Goal: Task Accomplishment & Management: Manage account settings

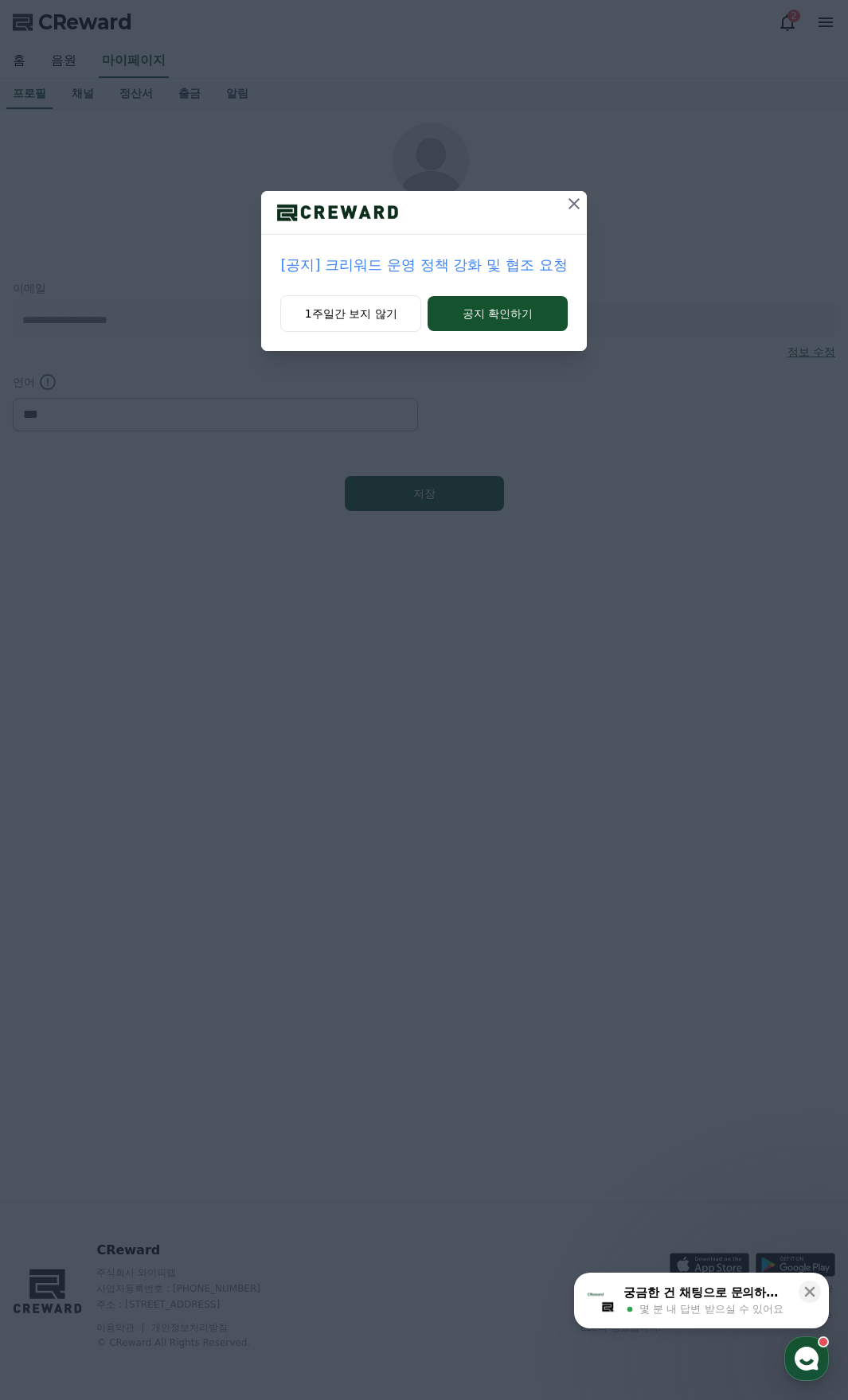
select select "**********"
click at [474, 320] on button "공지 확인하기" at bounding box center [497, 313] width 139 height 35
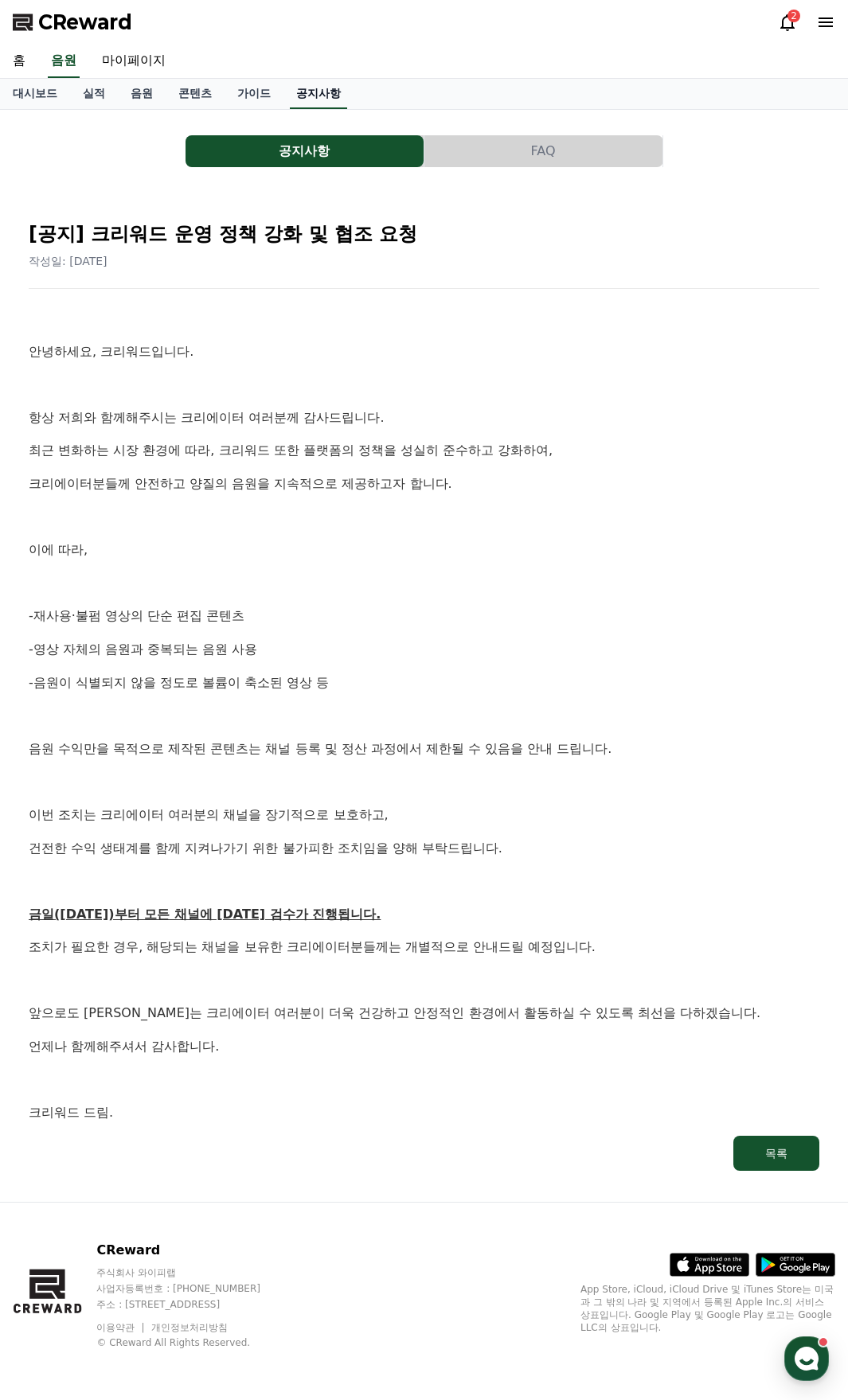
click at [309, 97] on link "공지사항" at bounding box center [318, 94] width 57 height 30
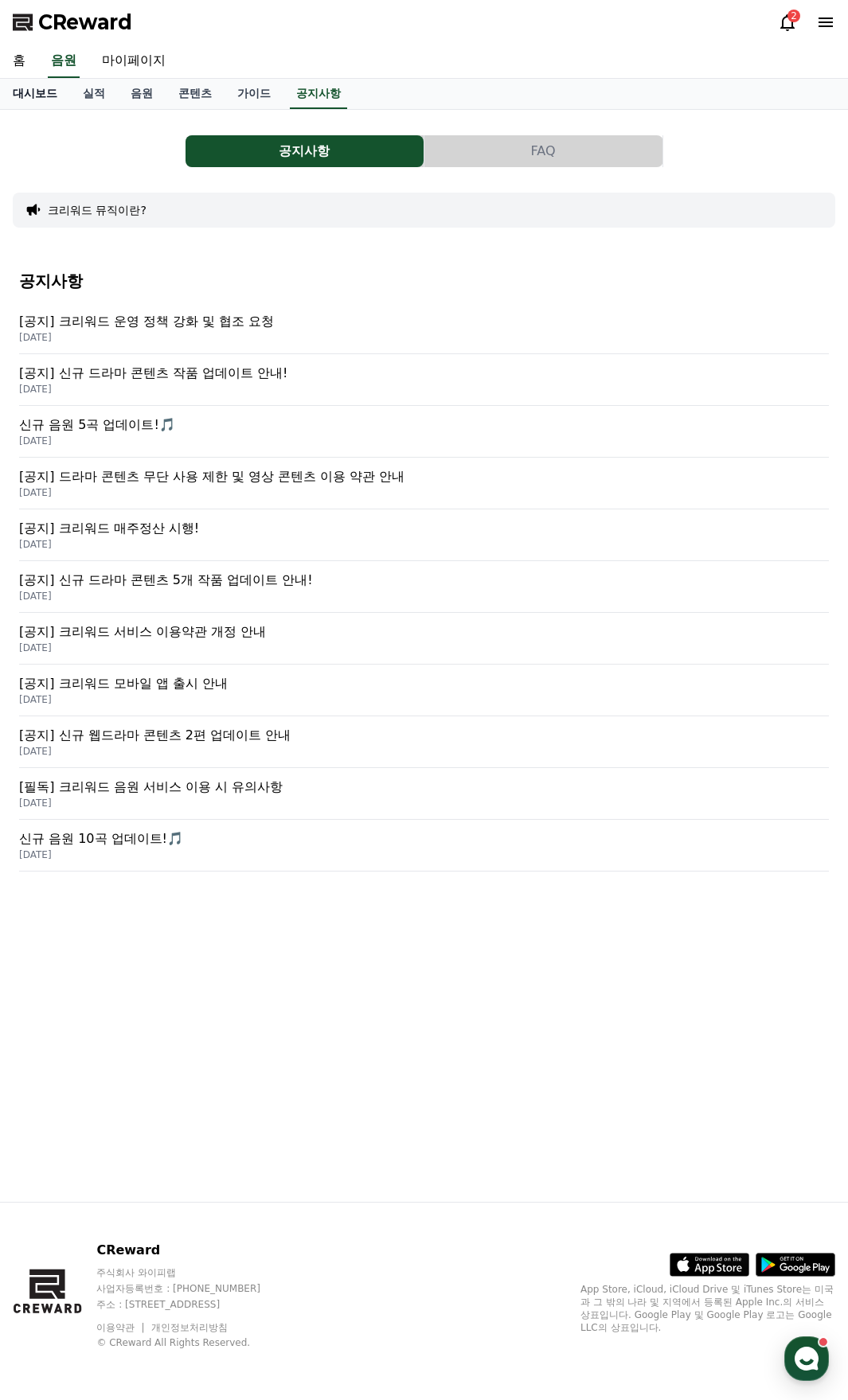
click at [52, 99] on link "대시보드" at bounding box center [35, 94] width 71 height 30
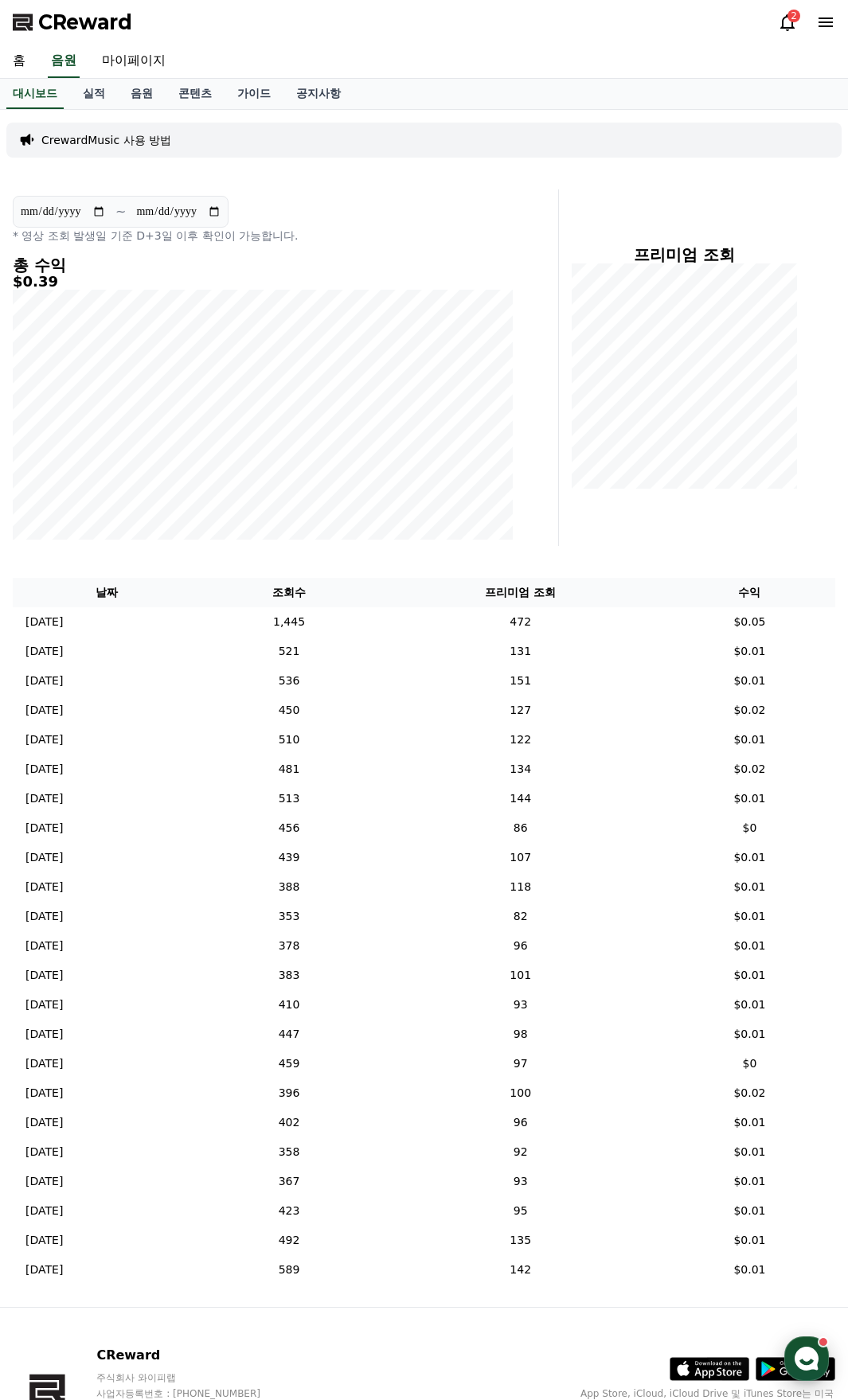
click at [794, 1360] on icon "button" at bounding box center [807, 1359] width 29 height 29
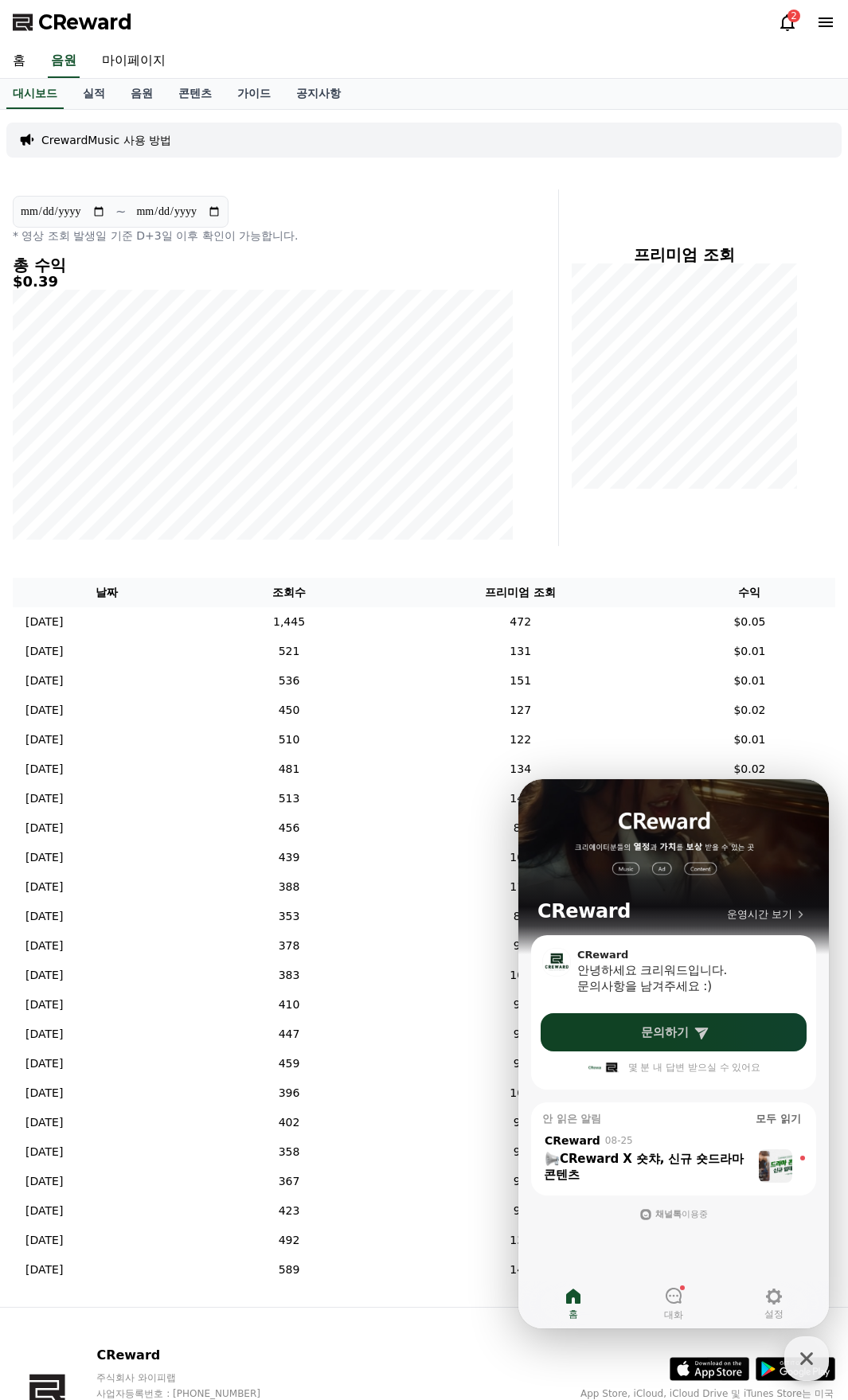
click at [674, 1036] on span "문의하기" at bounding box center [665, 1032] width 48 height 16
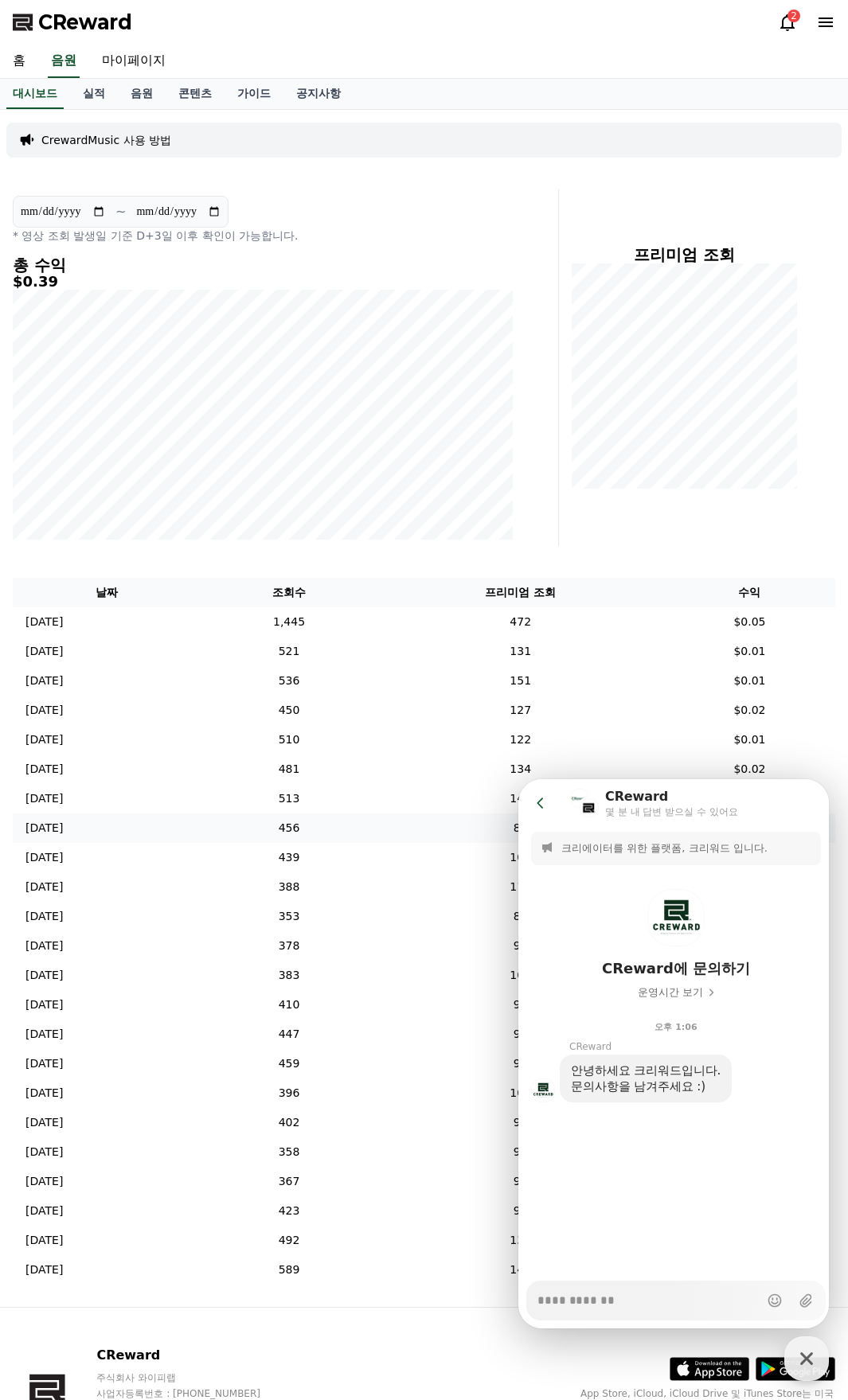
type textarea "*"
click at [517, 830] on td "86" at bounding box center [520, 828] width 288 height 30
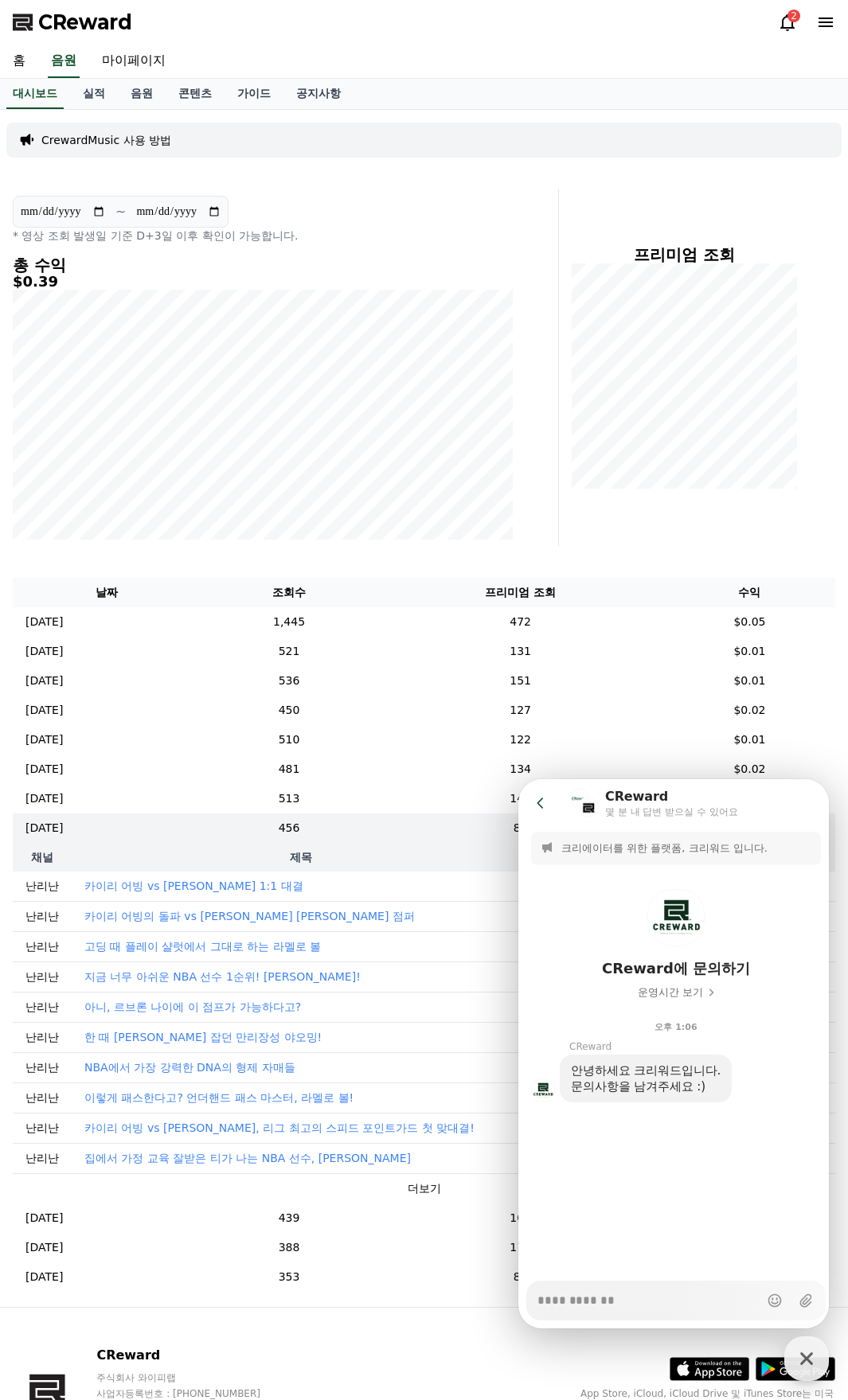
click at [789, 547] on div "**********" at bounding box center [424, 708] width 848 height 1197
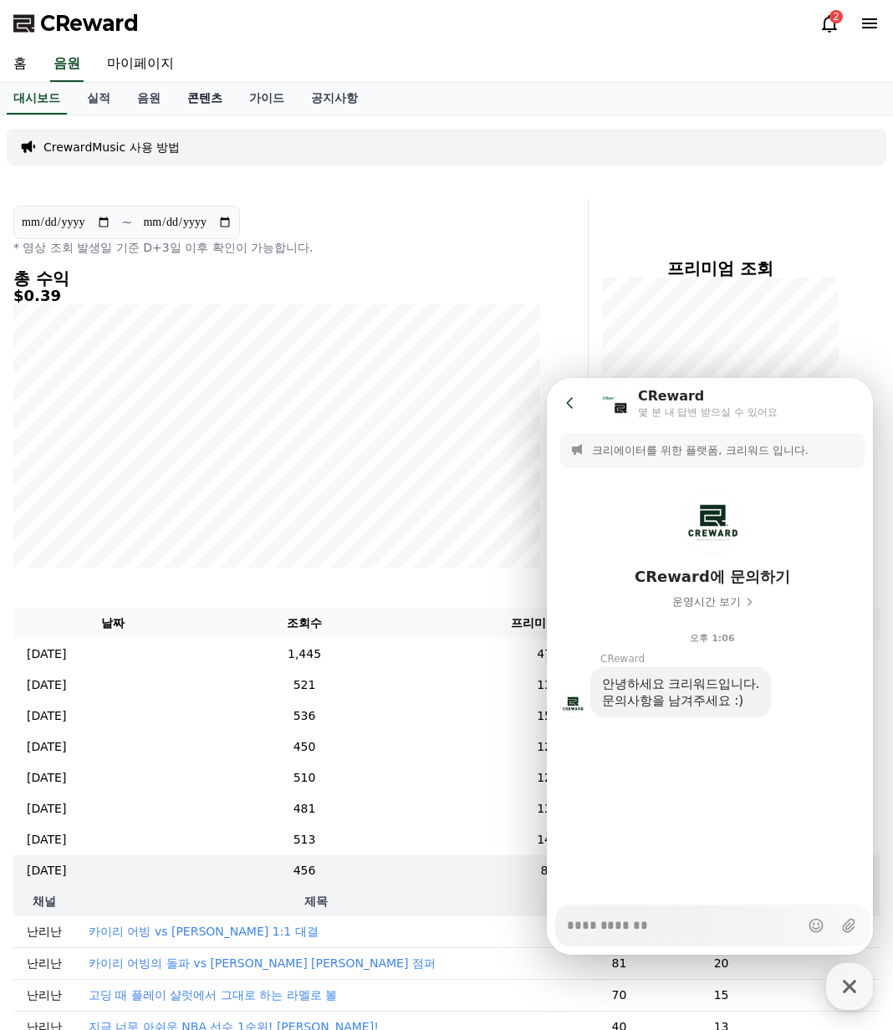
click at [217, 104] on link "콘텐츠" at bounding box center [205, 99] width 62 height 32
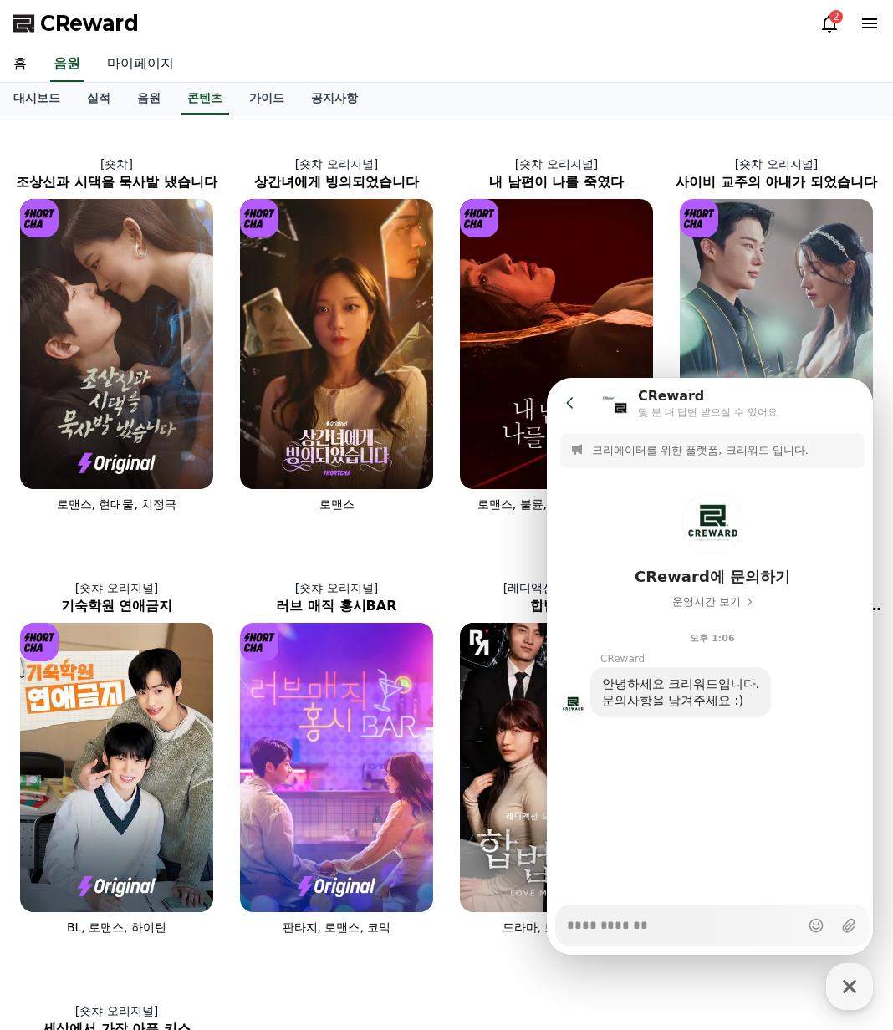
click at [140, 60] on link "마이페이지" at bounding box center [141, 64] width 94 height 35
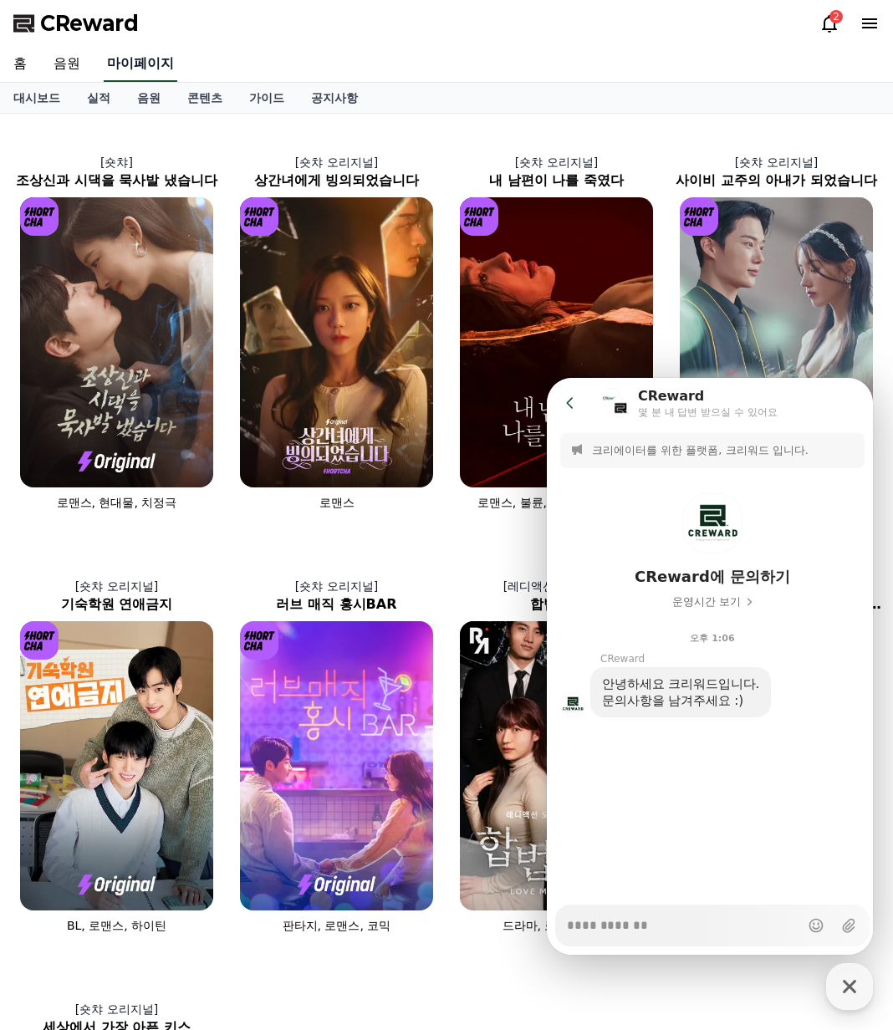
select select "**********"
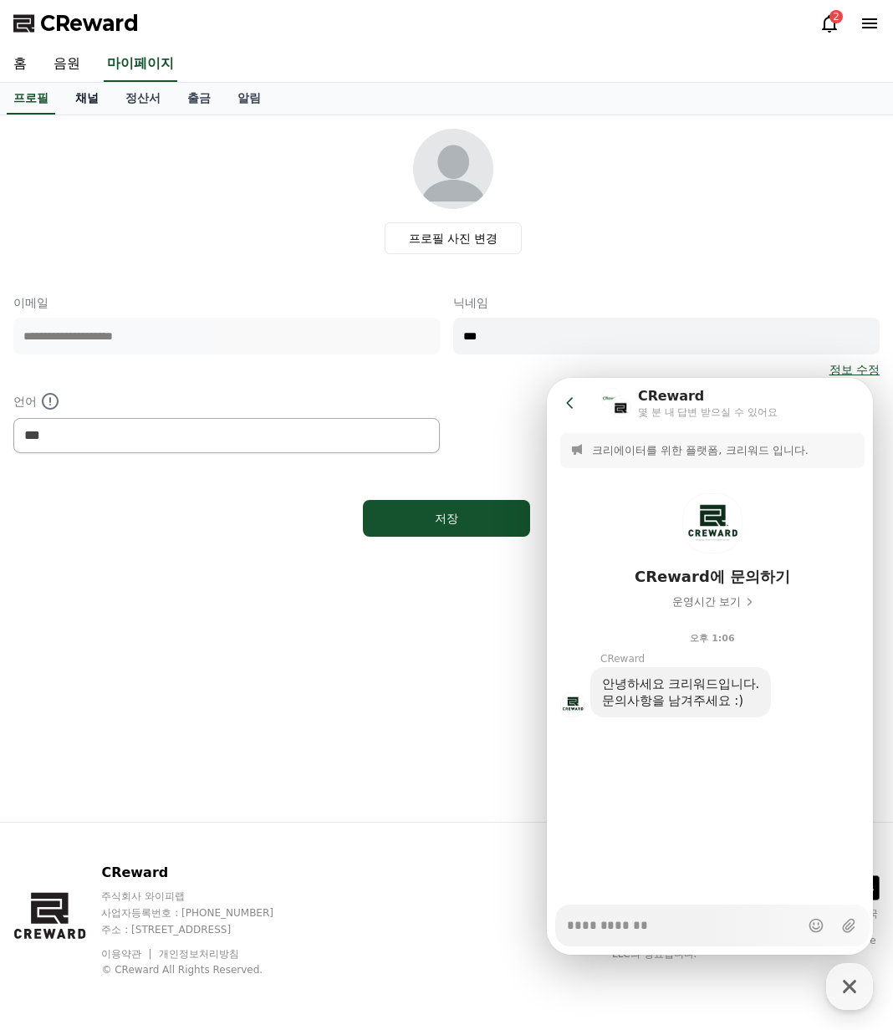
click at [99, 95] on link "채널" at bounding box center [87, 99] width 50 height 32
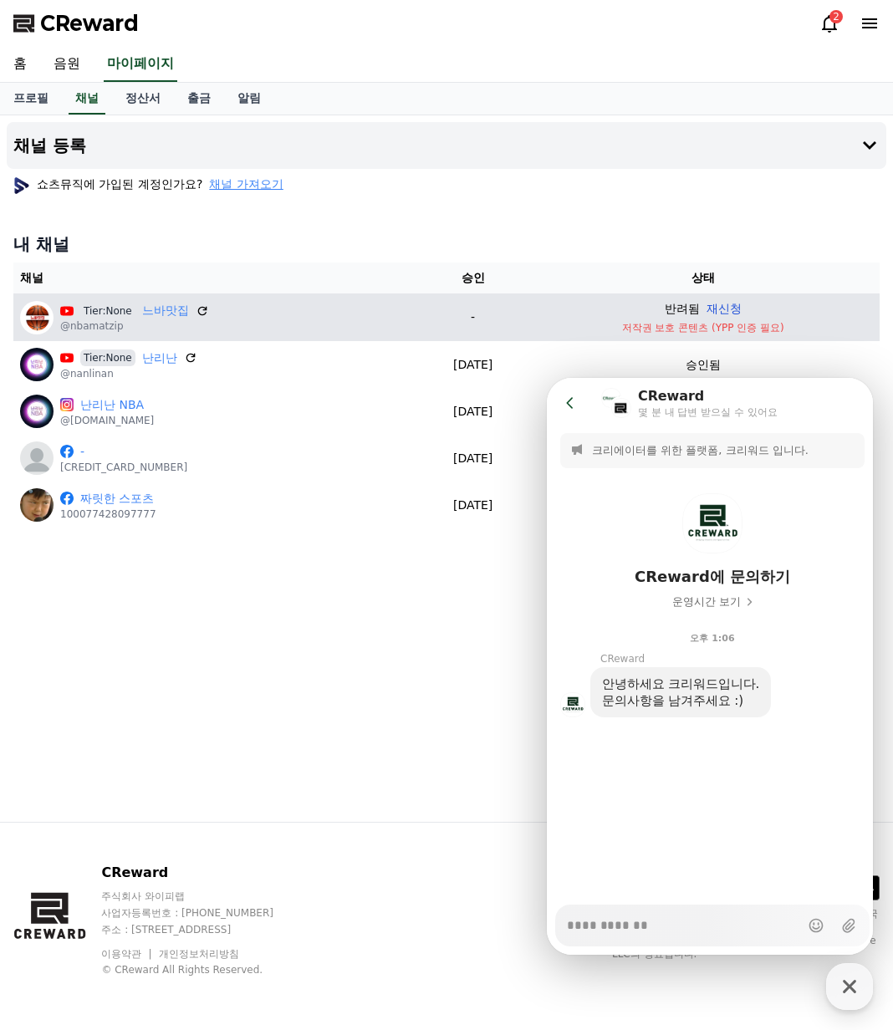
click at [741, 306] on button "재신청" at bounding box center [723, 309] width 35 height 18
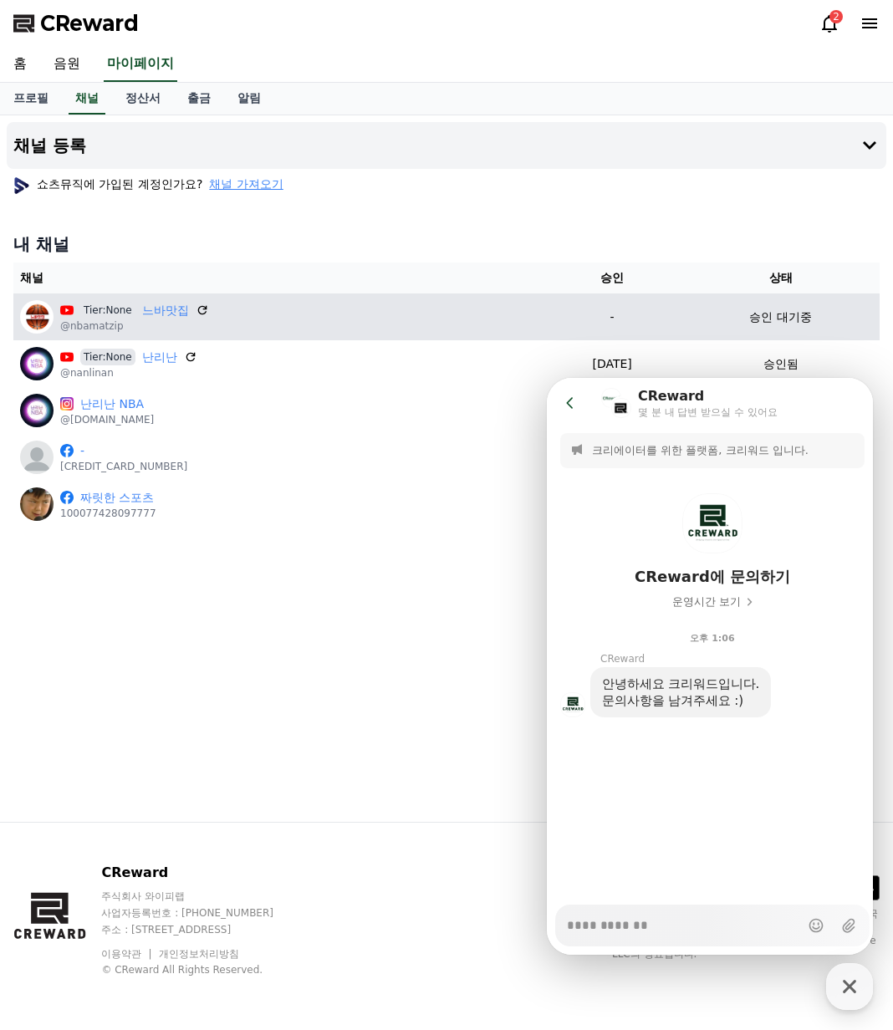
click at [477, 556] on div "채널 등록 쇼츠뮤직에 가입된 계정인가요? 채널 가져오기 내 채널 채널 승인 상태 Tier:None 느바맛집 @nbamatzip - 승인 대기중…" at bounding box center [446, 468] width 893 height 706
click at [569, 405] on icon at bounding box center [569, 402] width 7 height 11
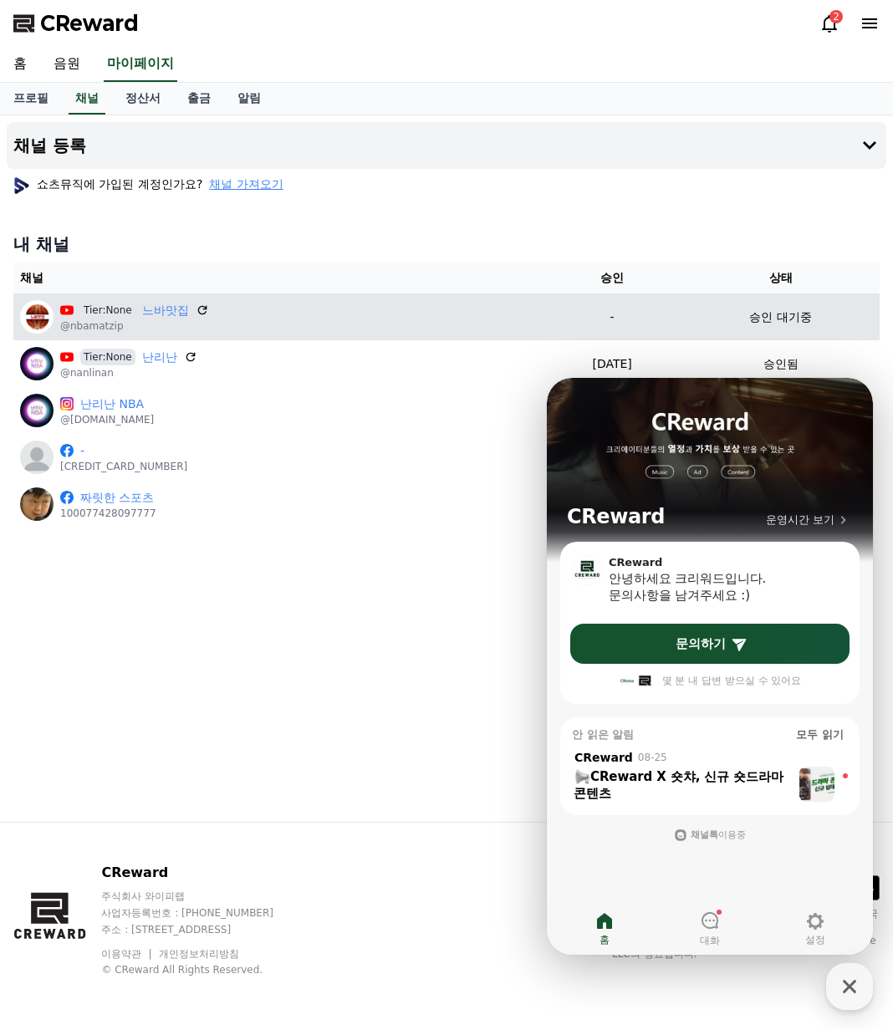
click at [396, 645] on div "채널 등록 쇼츠뮤직에 가입된 계정인가요? 채널 가져오기 내 채널 채널 승인 상태 Tier:None 느바맛집 @nbamatzip - 승인 대기중…" at bounding box center [446, 468] width 893 height 706
click at [846, 989] on icon "button" at bounding box center [849, 986] width 13 height 13
